Goal: Task Accomplishment & Management: Use online tool/utility

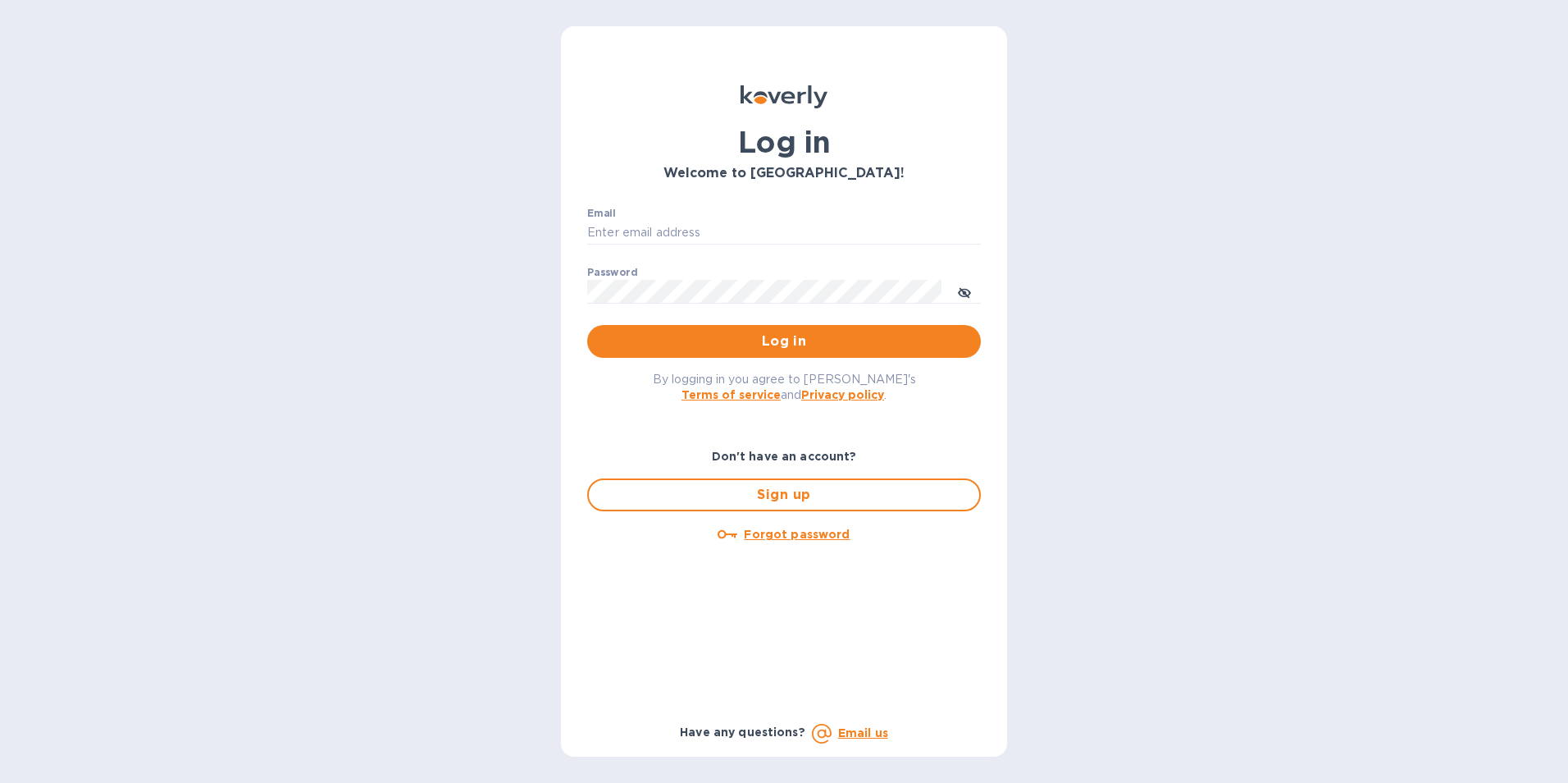
type input "leo@happy-threads.com"
click at [863, 355] on button "Log in" at bounding box center [784, 341] width 394 height 33
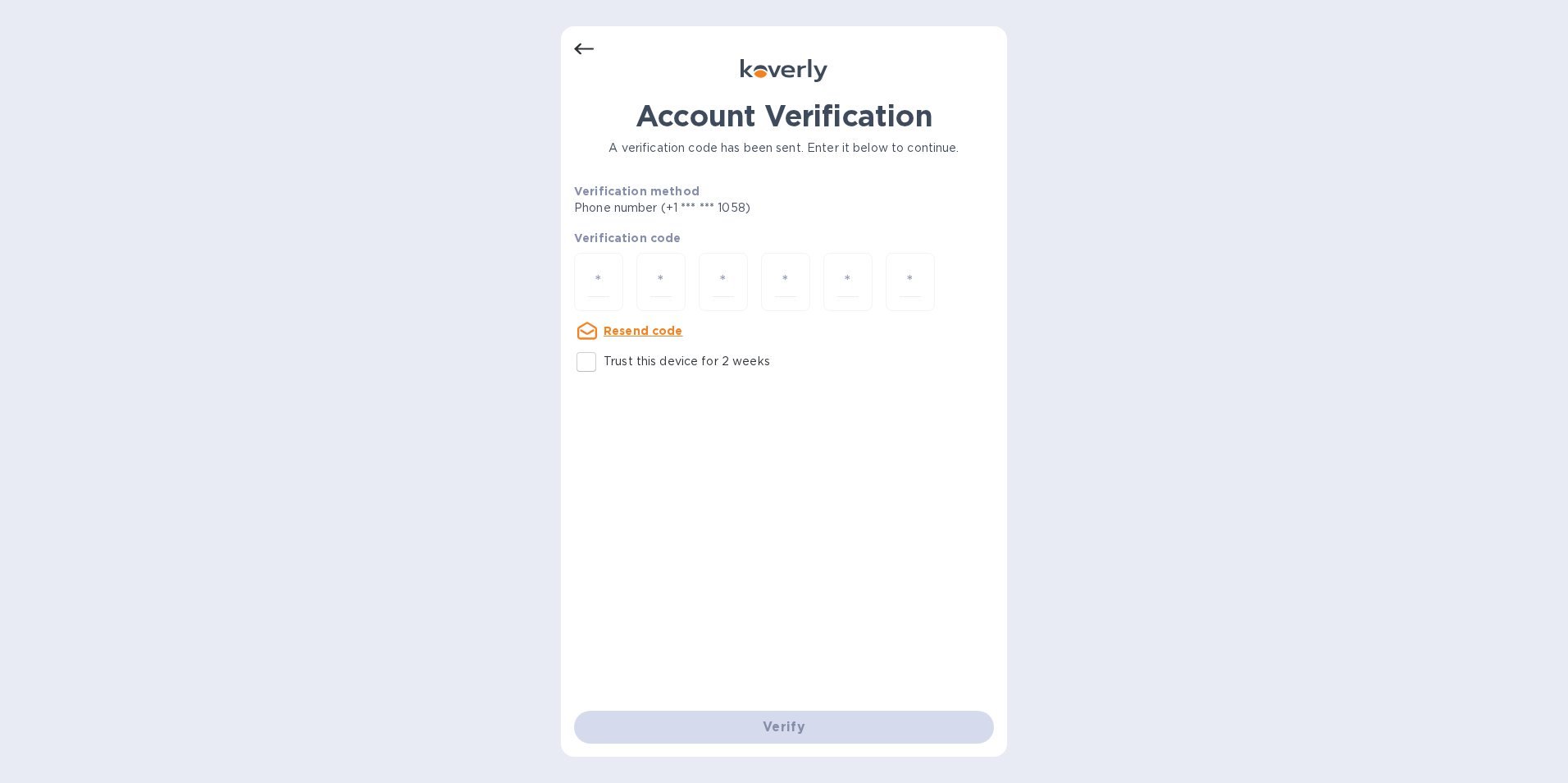
click at [603, 291] on input "number" at bounding box center [599, 282] width 22 height 30
type input "4"
type input "8"
type input "9"
type input "2"
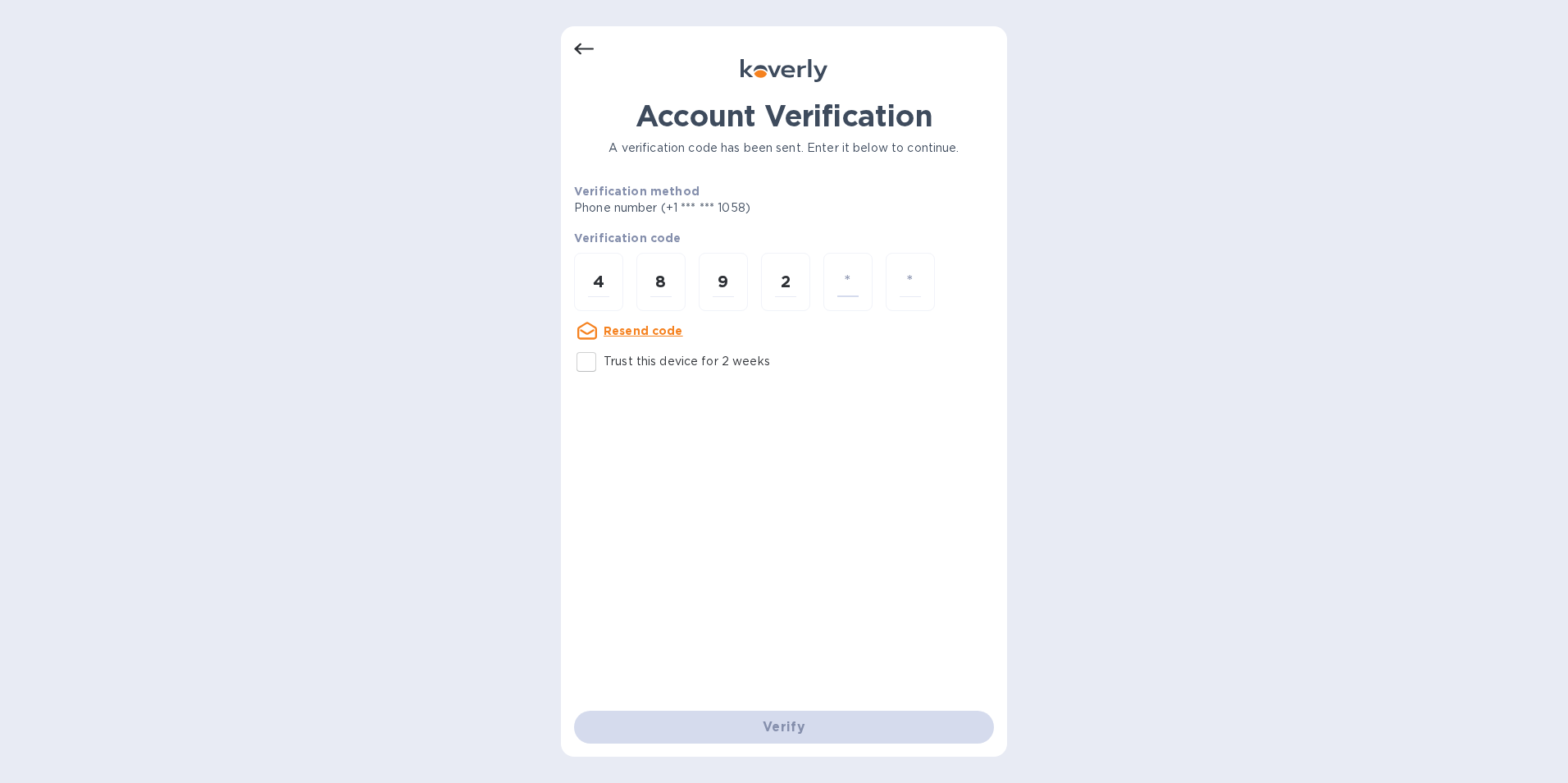
type input "8"
type input "5"
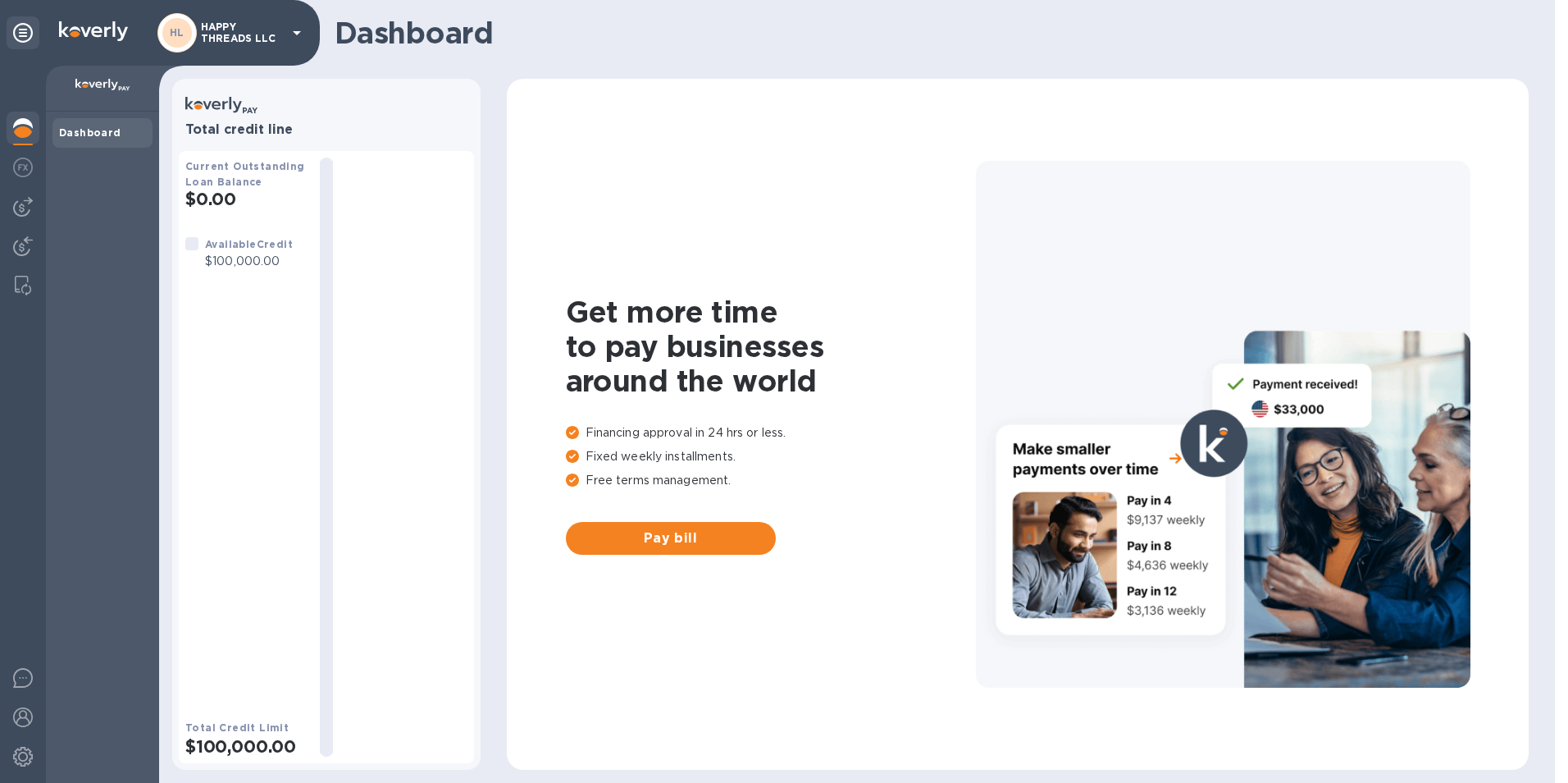
click at [739, 546] on span "Pay bill" at bounding box center [671, 538] width 184 height 20
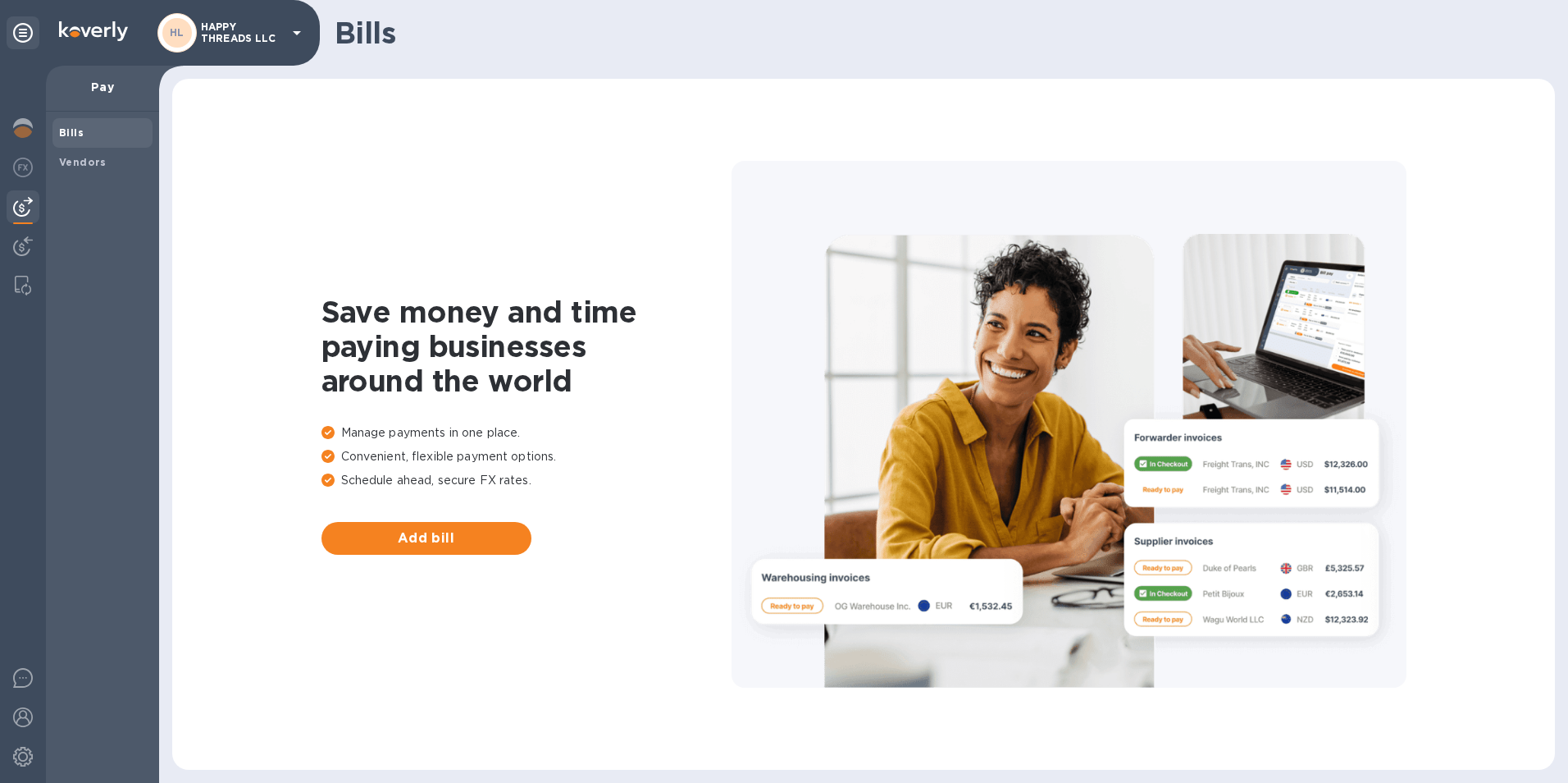
click at [465, 540] on span "Add bill" at bounding box center [427, 538] width 184 height 20
